Goal: Check status: Check status

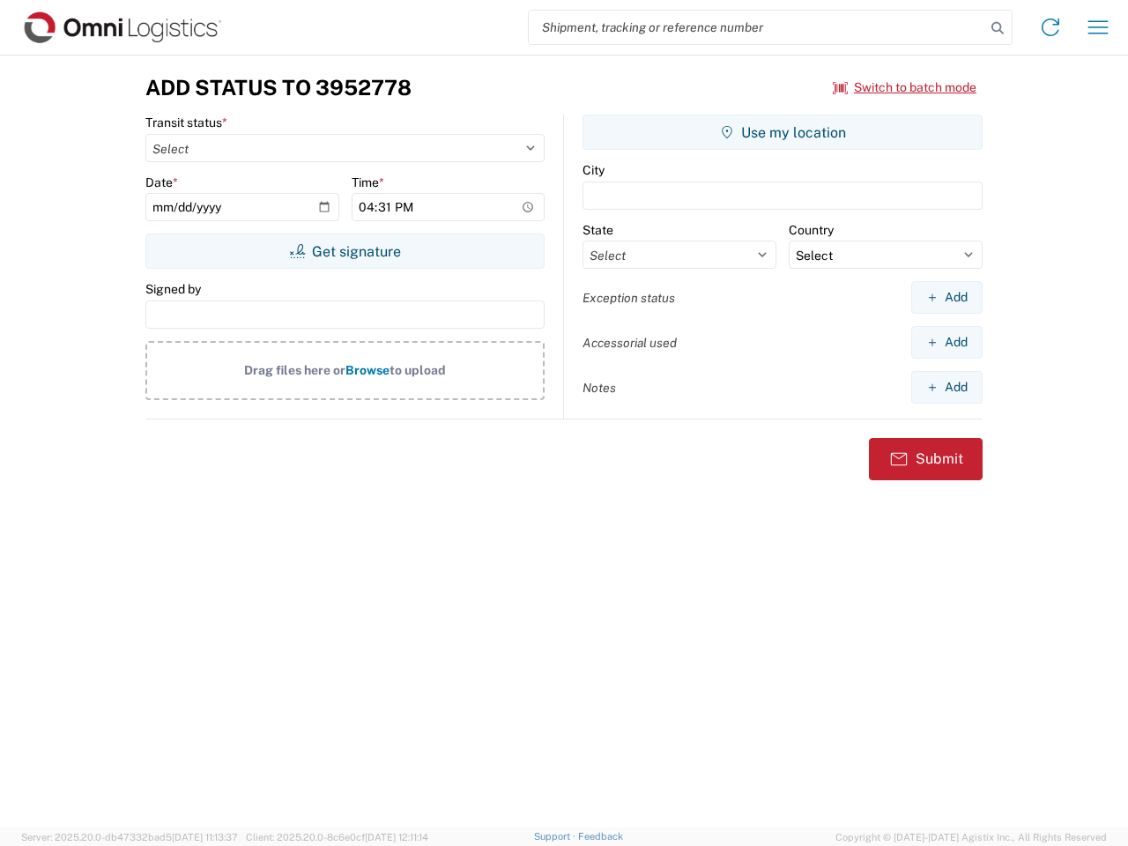
click at [757, 27] on input "search" at bounding box center [757, 28] width 457 height 34
click at [998, 28] on icon at bounding box center [998, 28] width 25 height 25
click at [1051, 27] on icon at bounding box center [1051, 27] width 28 height 28
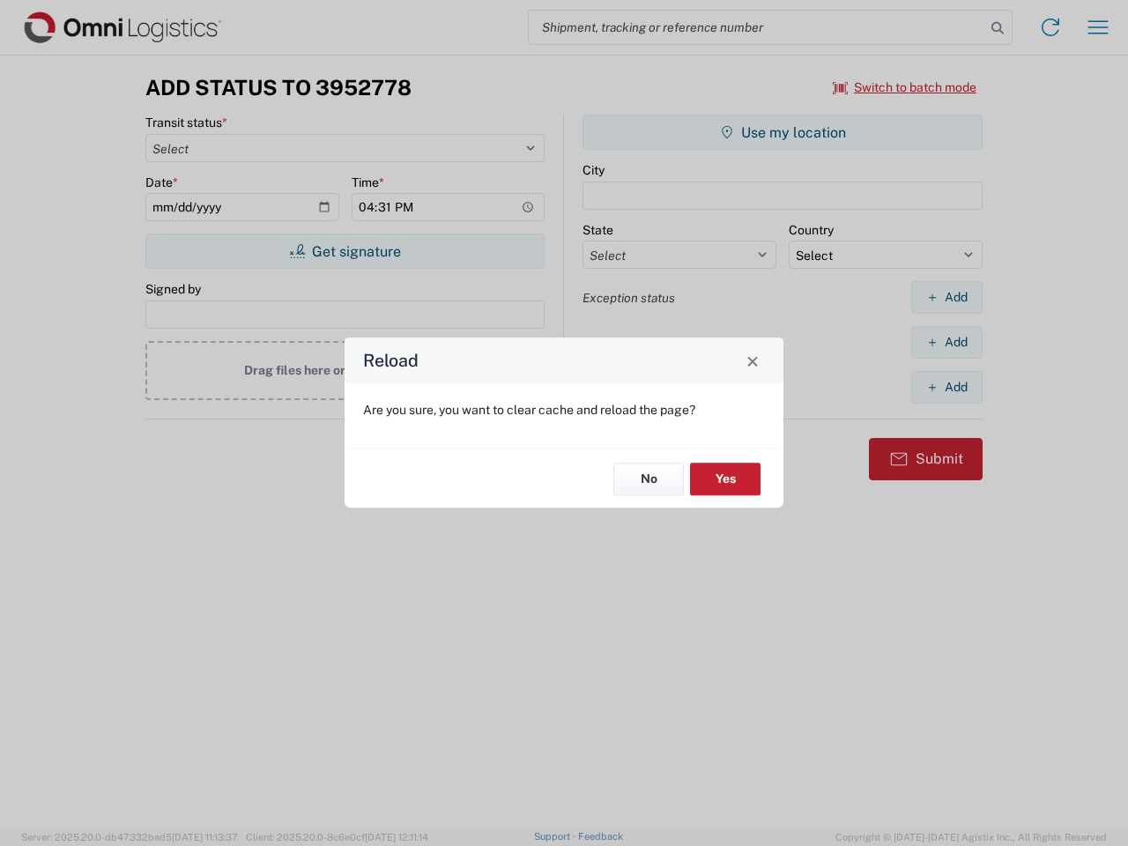
click at [1099, 27] on div "Reload Are you sure, you want to clear cache and reload the page? No Yes" at bounding box center [564, 423] width 1128 height 846
click at [905, 87] on div "Reload Are you sure, you want to clear cache and reload the page? No Yes" at bounding box center [564, 423] width 1128 height 846
click at [345, 251] on div "Reload Are you sure, you want to clear cache and reload the page? No Yes" at bounding box center [564, 423] width 1128 height 846
click at [783, 132] on div "Reload Are you sure, you want to clear cache and reload the page? No Yes" at bounding box center [564, 423] width 1128 height 846
click at [947, 297] on div "Reload Are you sure, you want to clear cache and reload the page? No Yes" at bounding box center [564, 423] width 1128 height 846
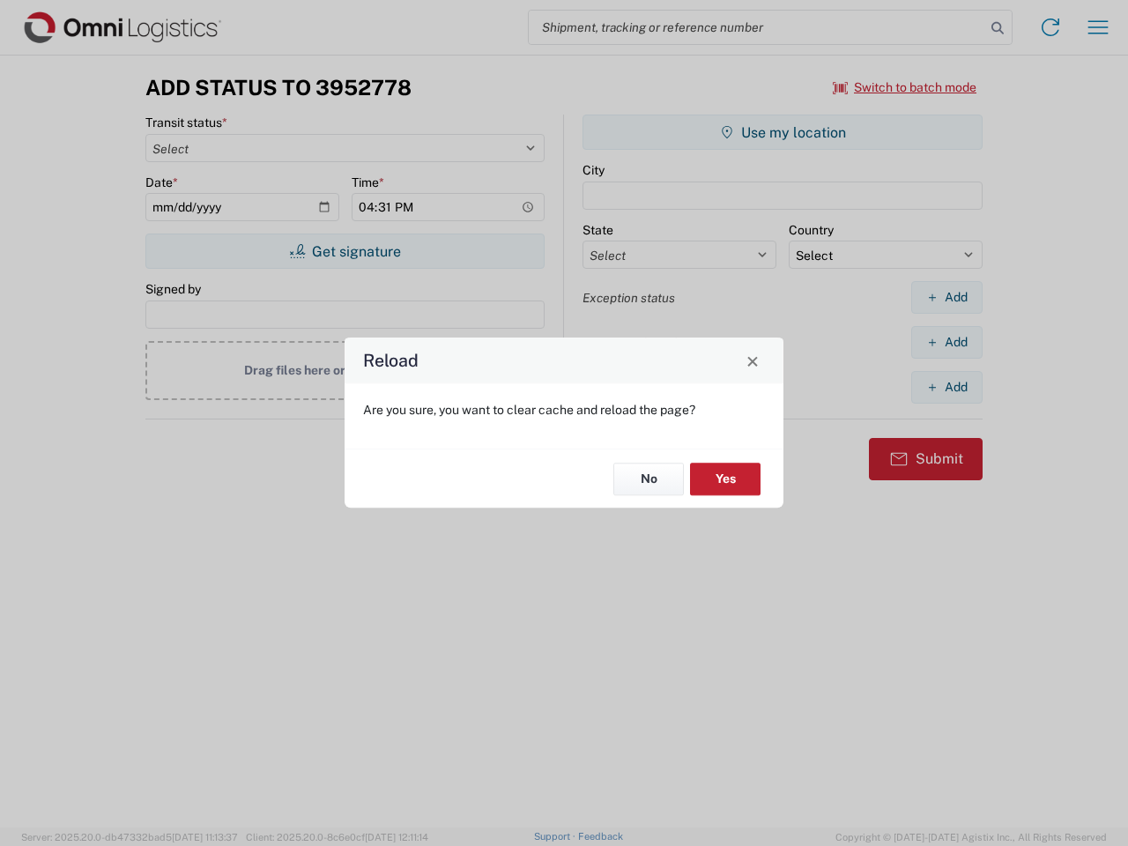
click at [947, 342] on div "Reload Are you sure, you want to clear cache and reload the page? No Yes" at bounding box center [564, 423] width 1128 height 846
click at [947, 387] on div "Reload Are you sure, you want to clear cache and reload the page? No Yes" at bounding box center [564, 423] width 1128 height 846
